Goal: Navigation & Orientation: Understand site structure

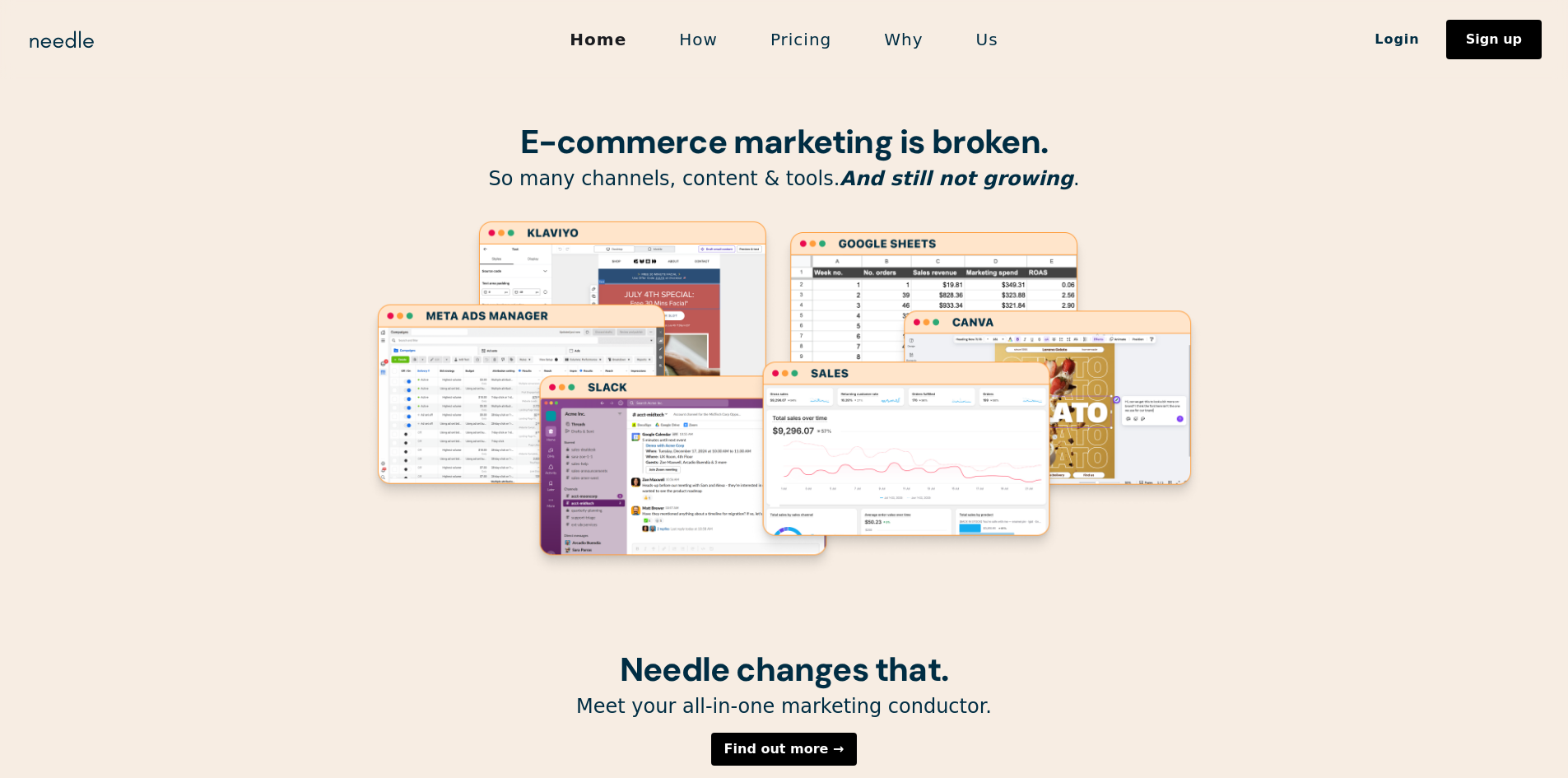
click at [704, 35] on link "How" at bounding box center [698, 40] width 91 height 35
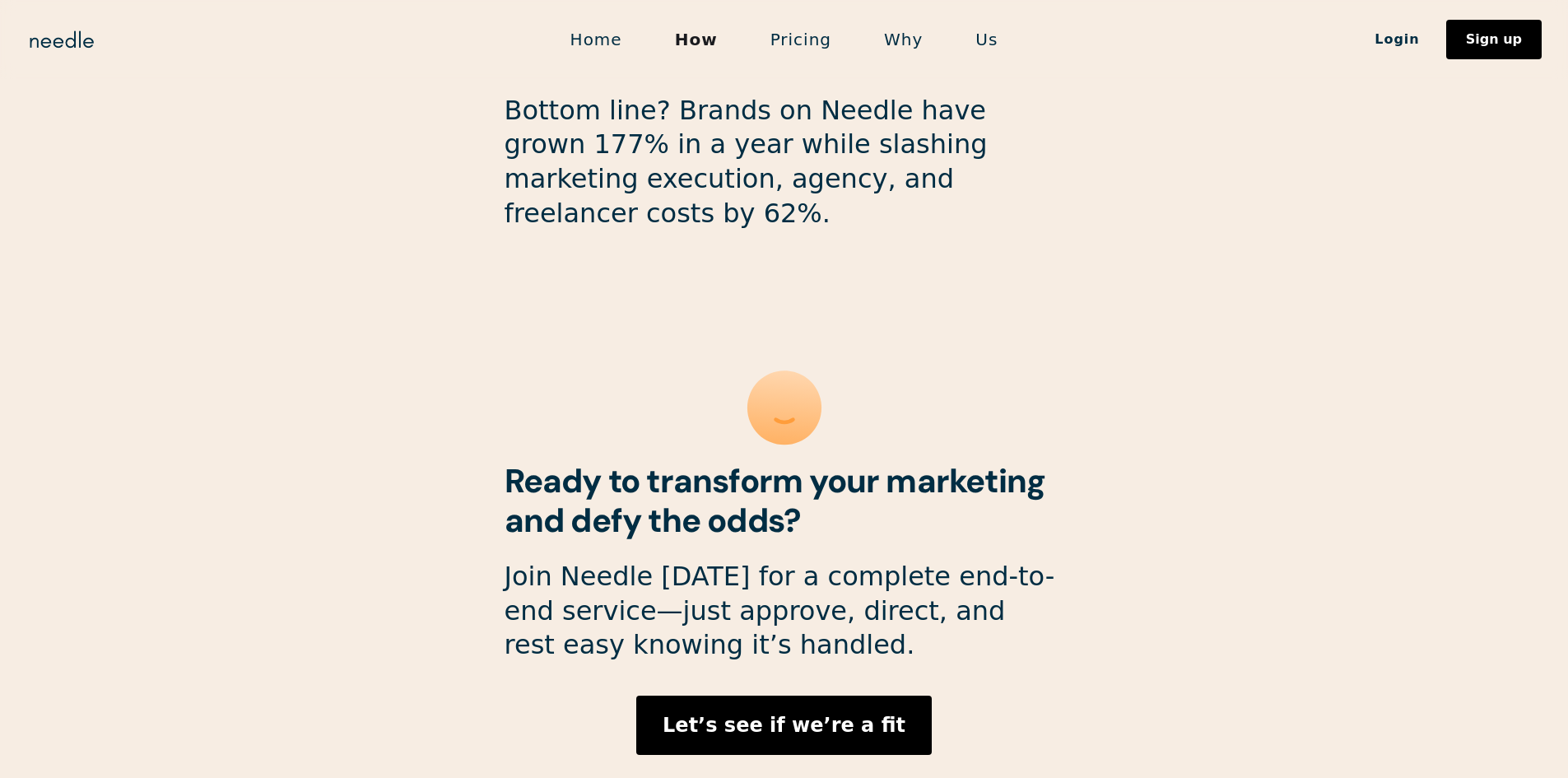
scroll to position [4323, 0]
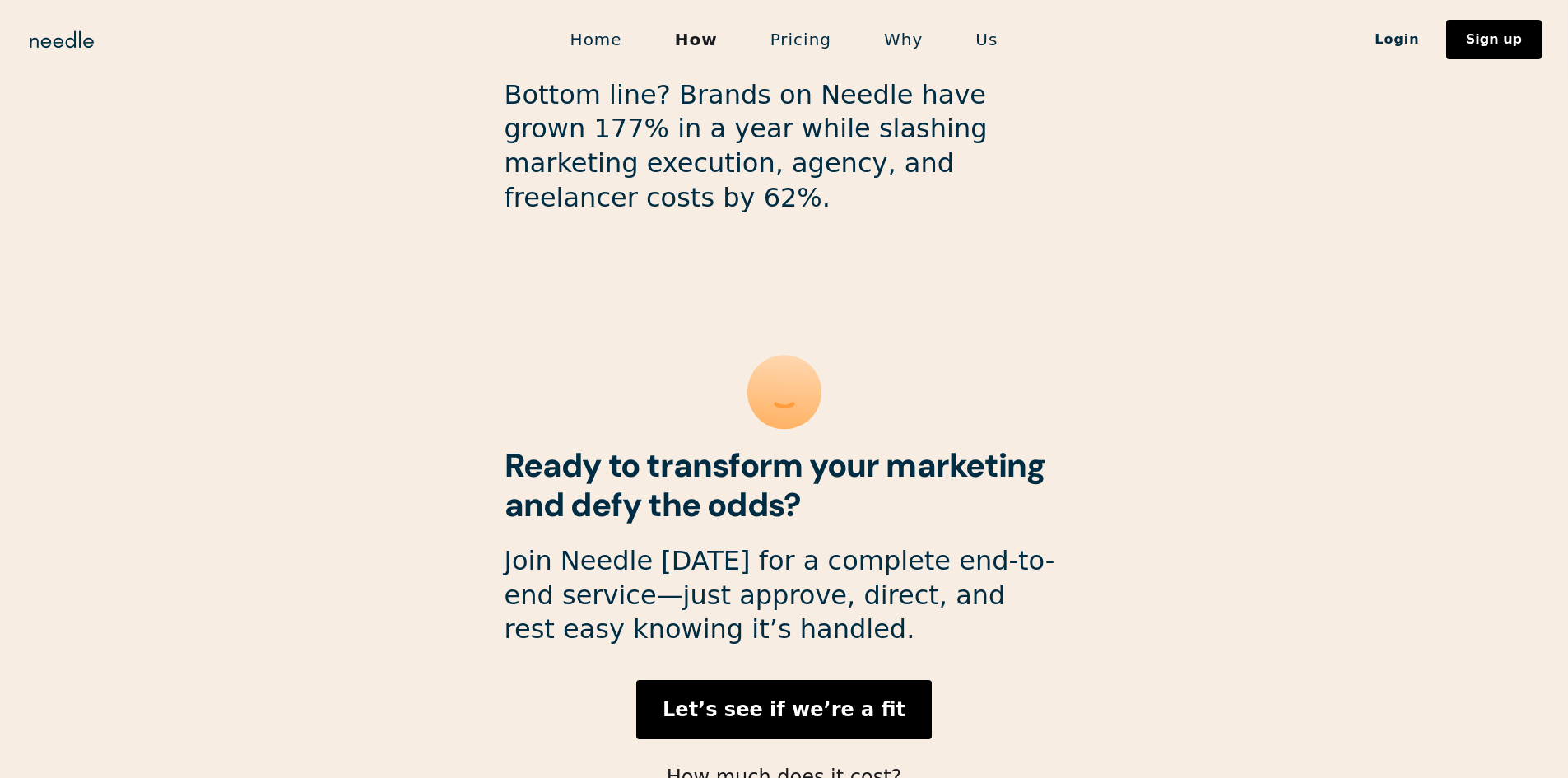
click at [783, 48] on link "Pricing" at bounding box center [801, 40] width 114 height 35
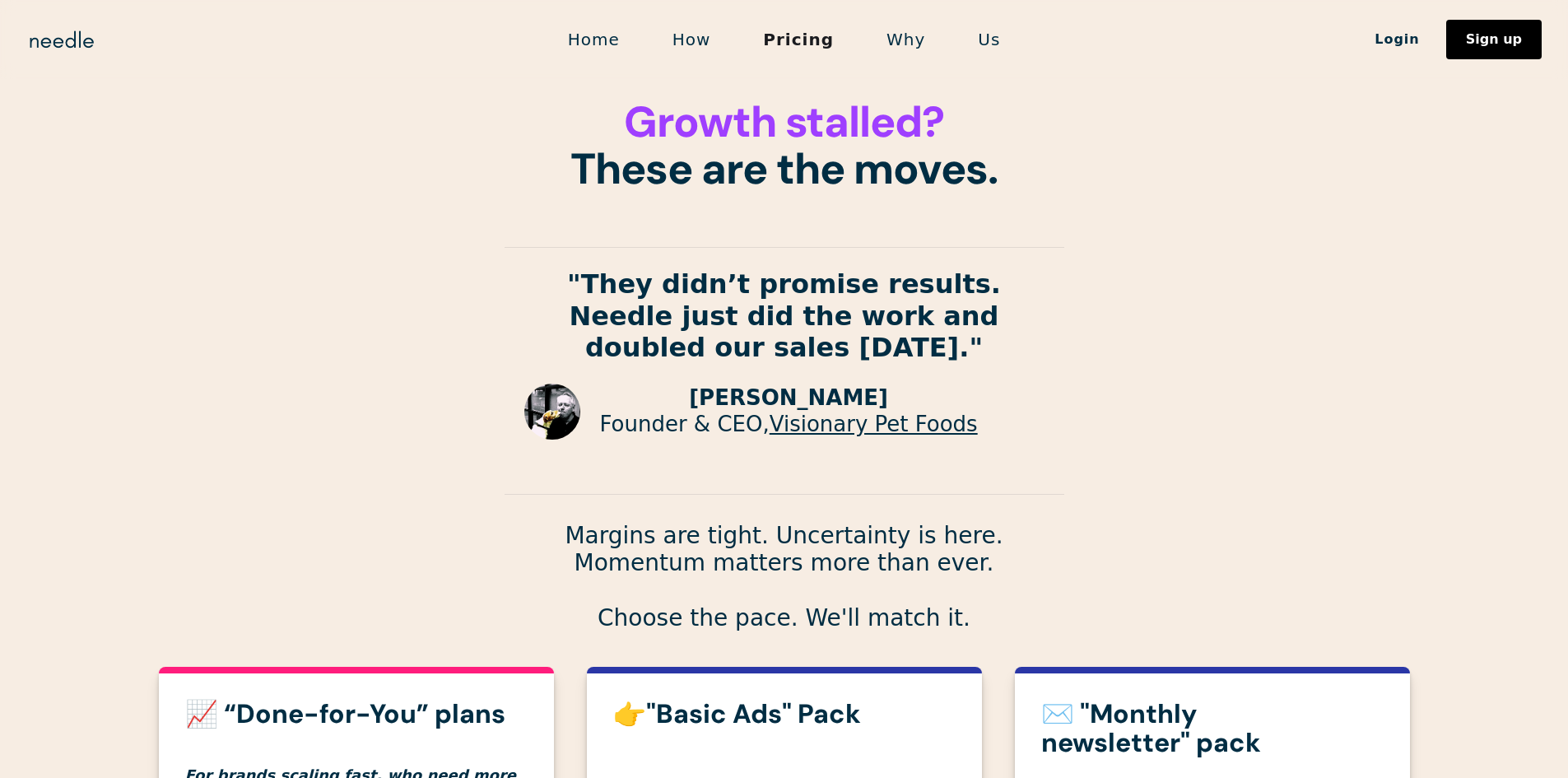
click at [925, 39] on link "Why" at bounding box center [906, 40] width 91 height 35
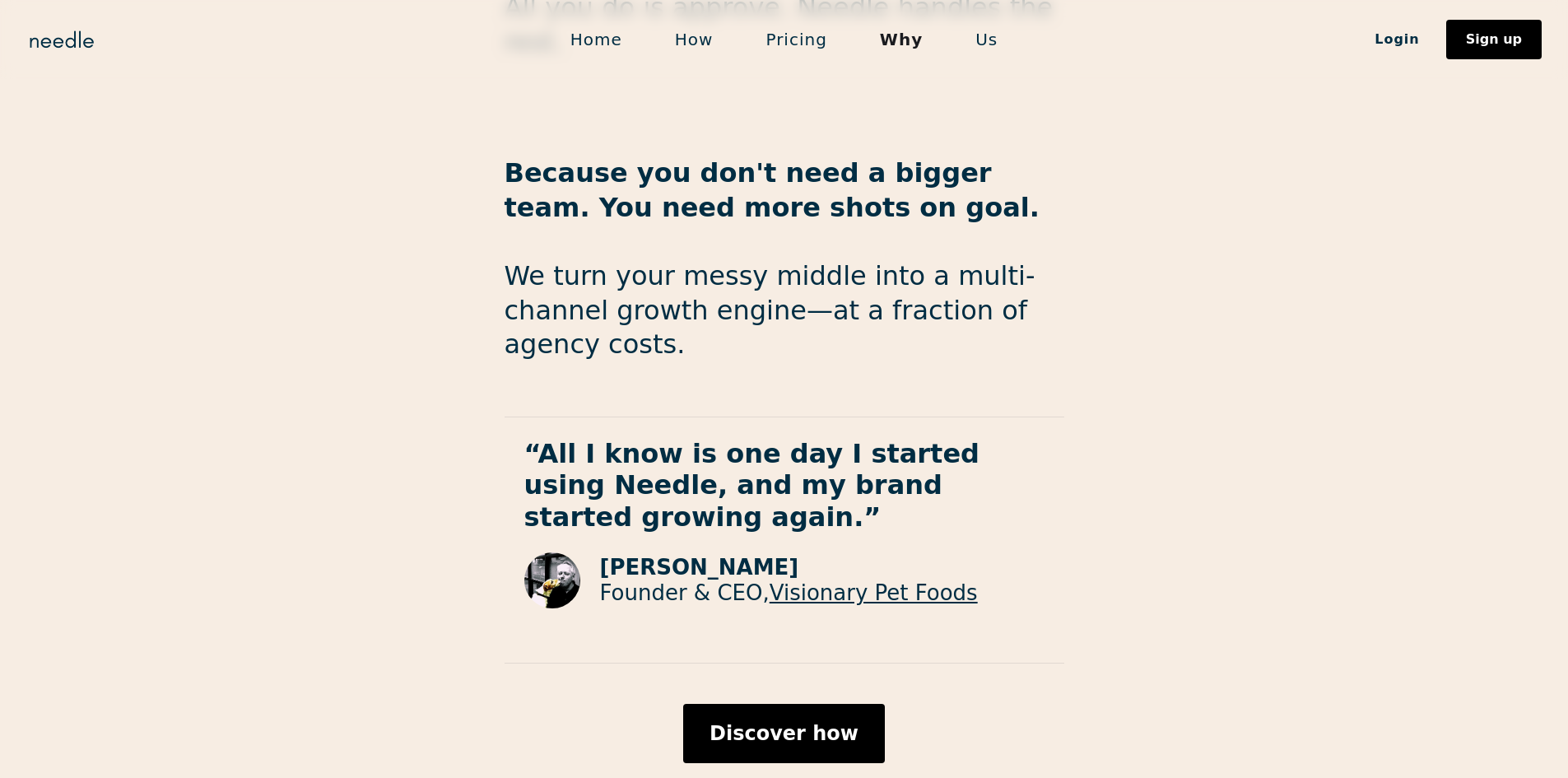
scroll to position [2646, 0]
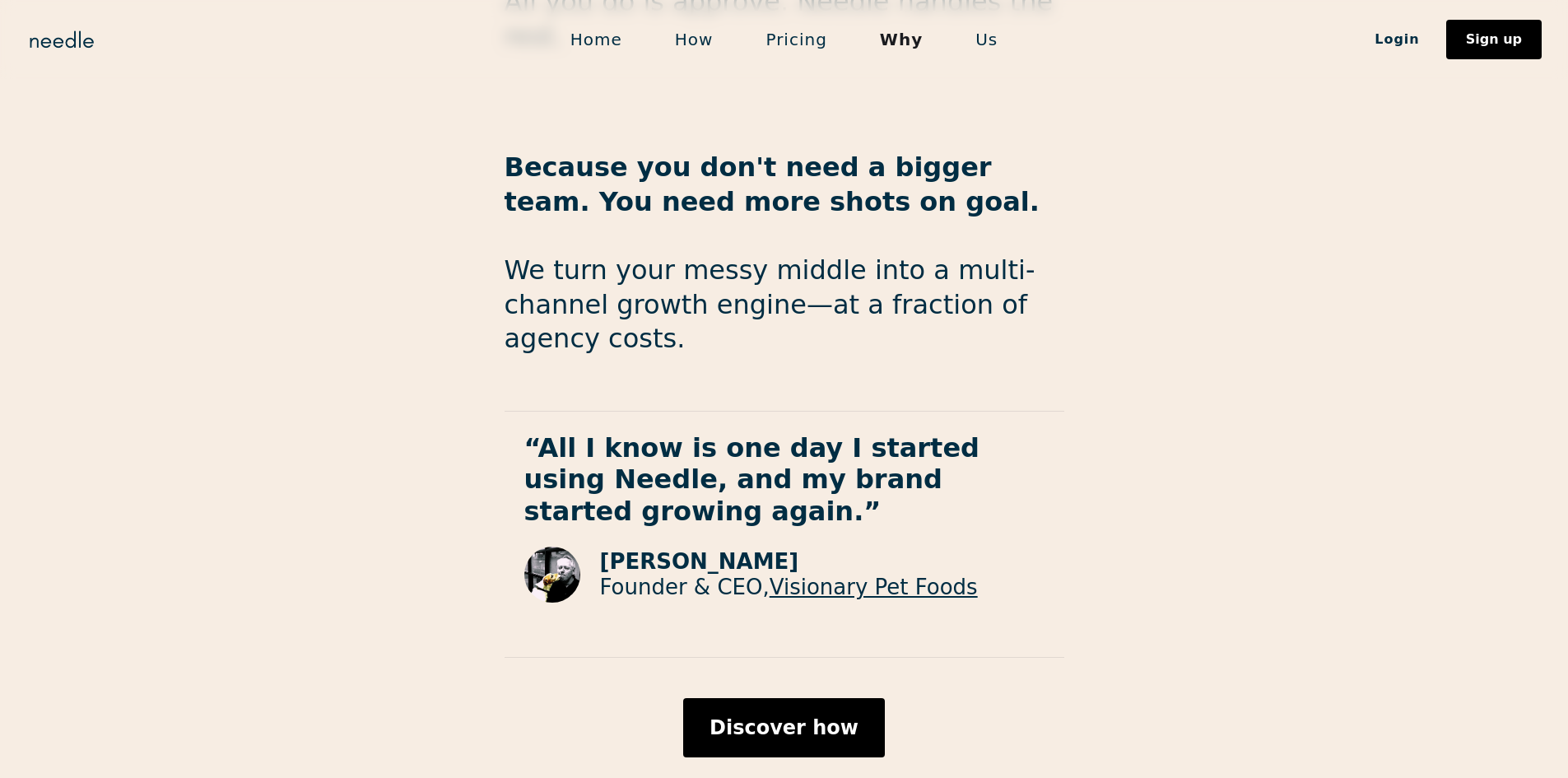
click at [978, 41] on link "Us" at bounding box center [985, 40] width 75 height 35
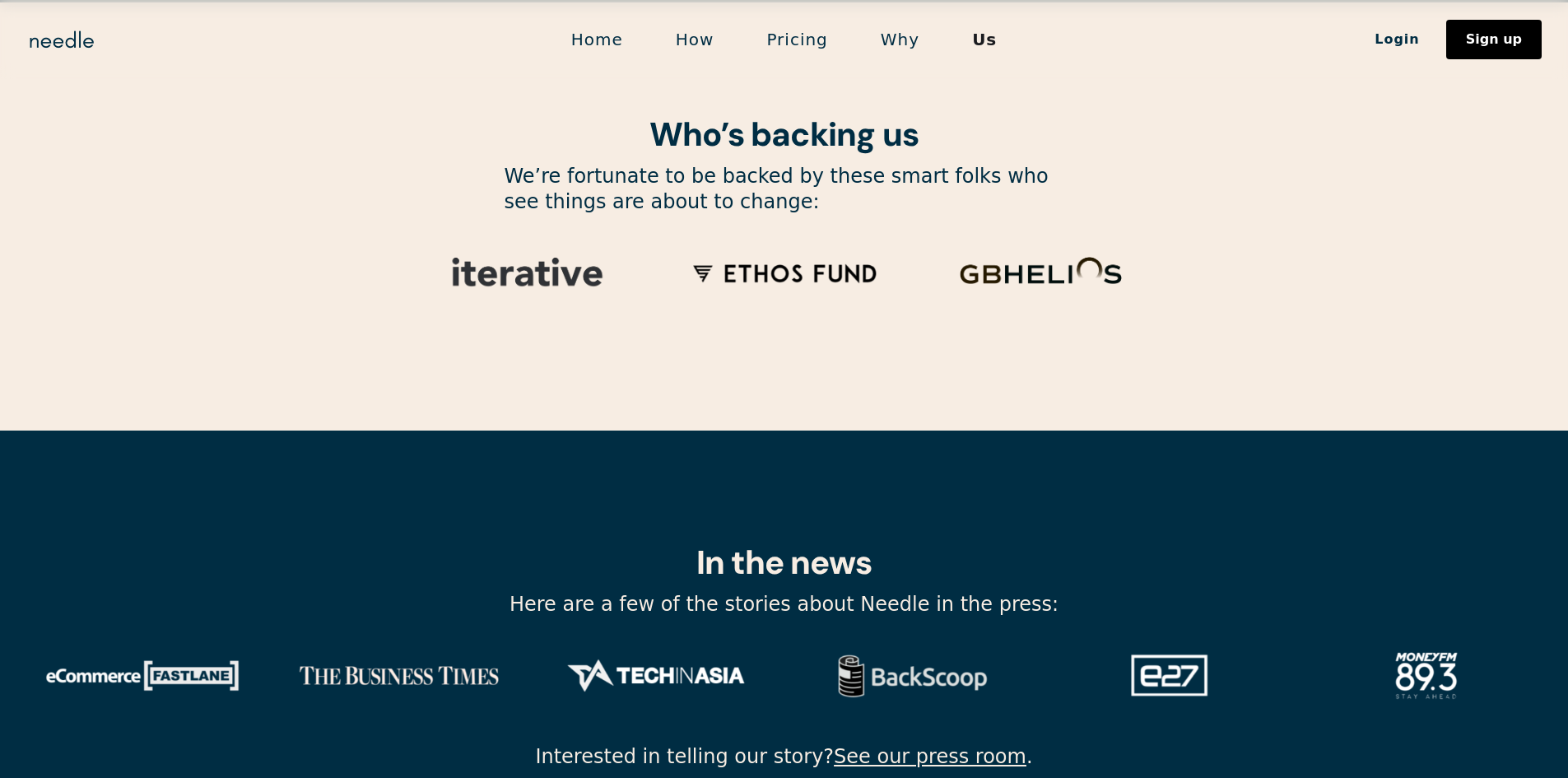
scroll to position [5450, 0]
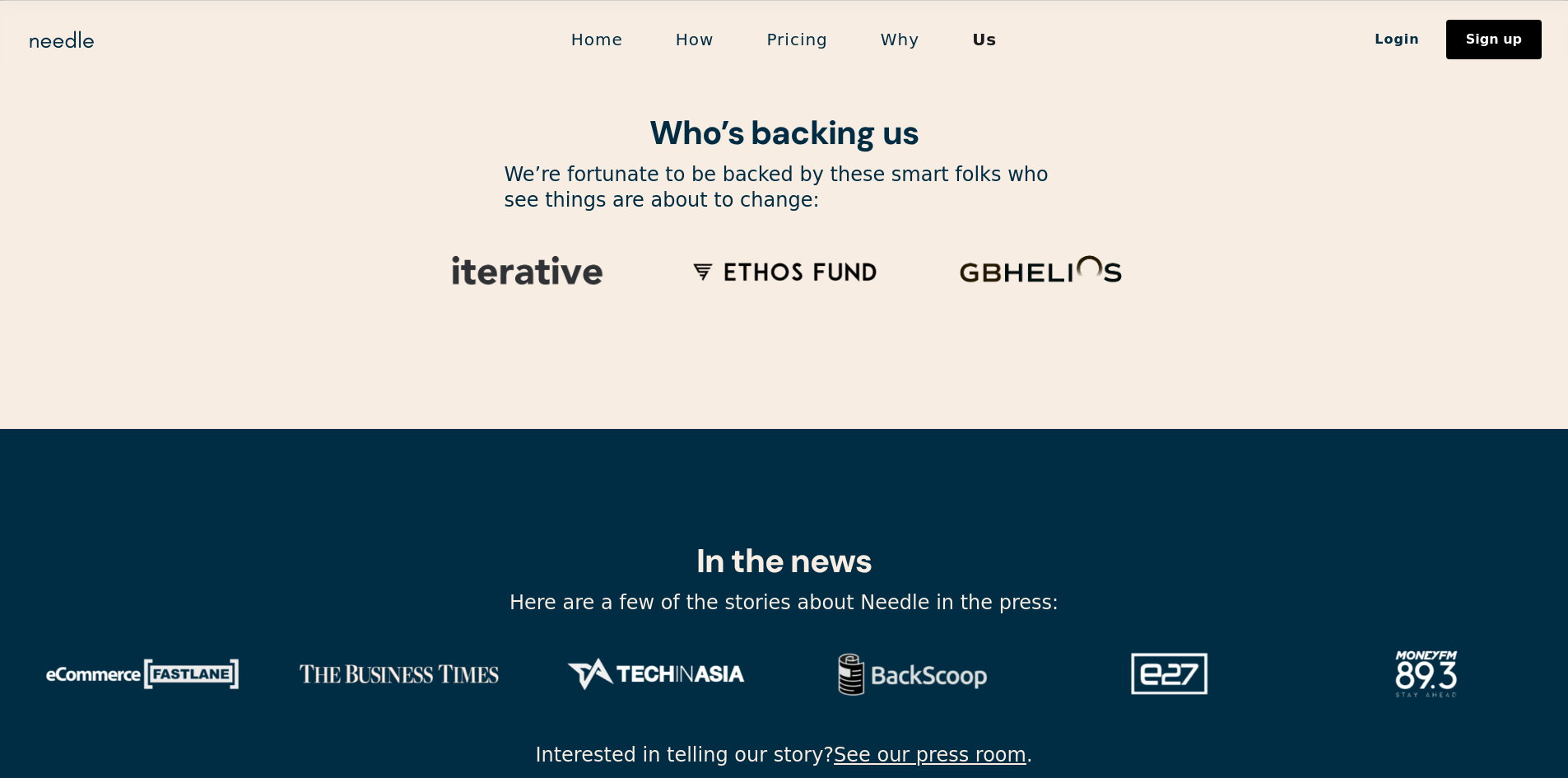
click at [928, 743] on link "See our press room" at bounding box center [930, 755] width 193 height 23
